Goal: Navigation & Orientation: Find specific page/section

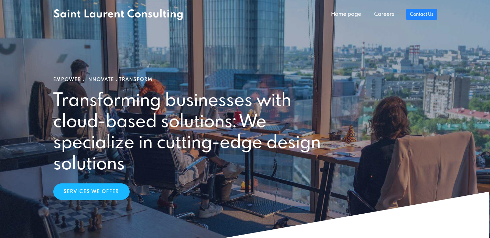
click at [389, 6] on nav "Home page Careers Contact Us" at bounding box center [245, 14] width 490 height 29
click at [387, 12] on link "Careers" at bounding box center [384, 15] width 33 height 14
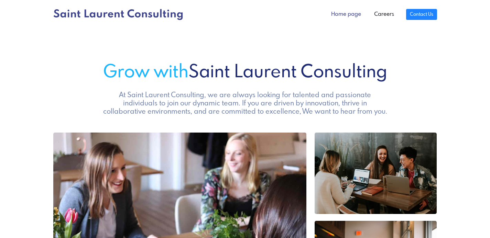
click at [348, 14] on link "Home page" at bounding box center [346, 15] width 43 height 14
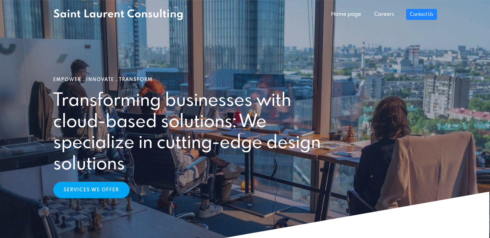
click at [114, 185] on link "Services We Offer" at bounding box center [91, 190] width 76 height 17
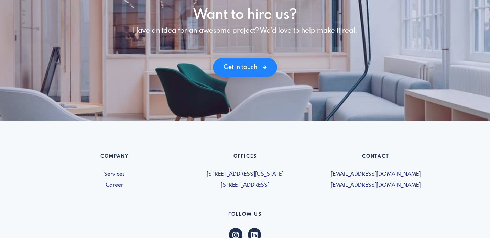
scroll to position [1017, 0]
